Goal: Browse casually: Explore the website without a specific task or goal

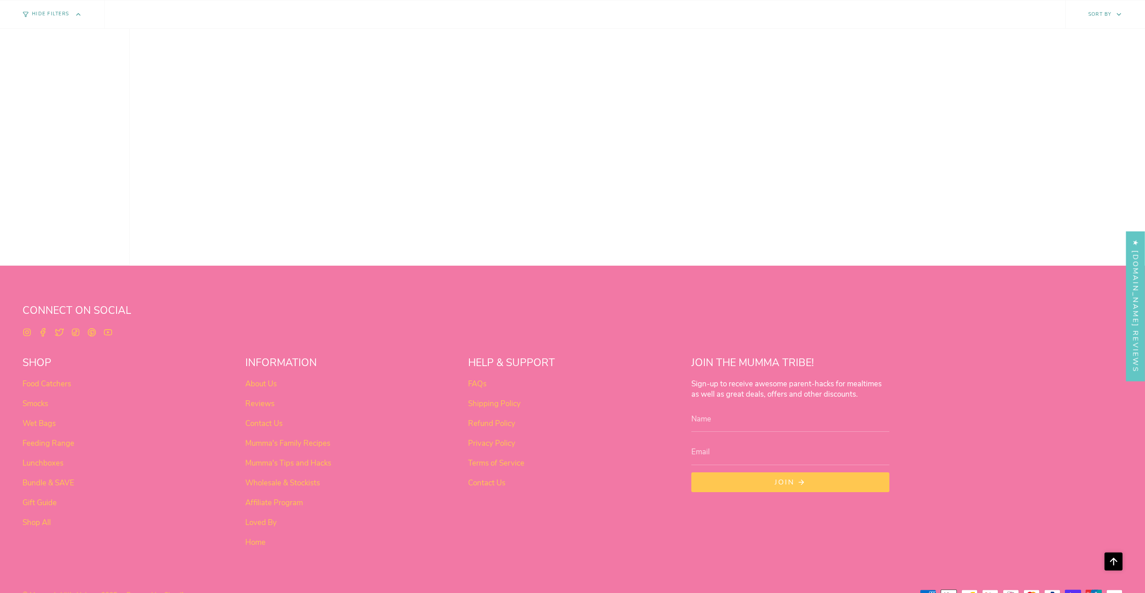
scroll to position [868, 0]
